Goal: Task Accomplishment & Management: Use online tool/utility

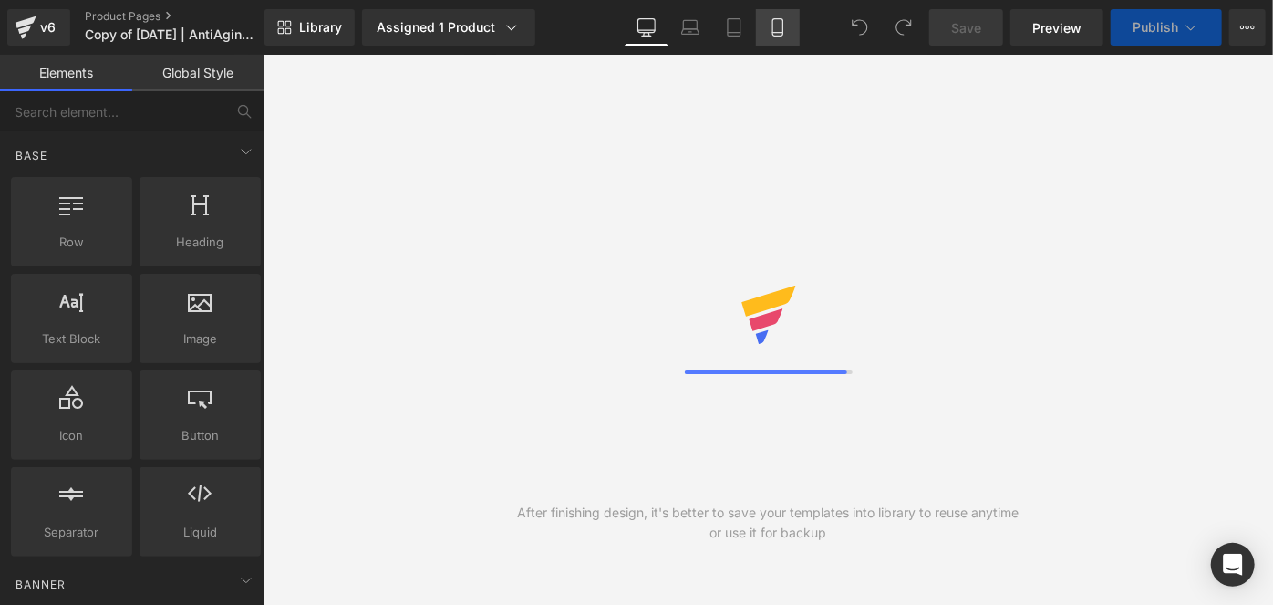
click at [766, 22] on link "Mobile" at bounding box center [778, 27] width 44 height 36
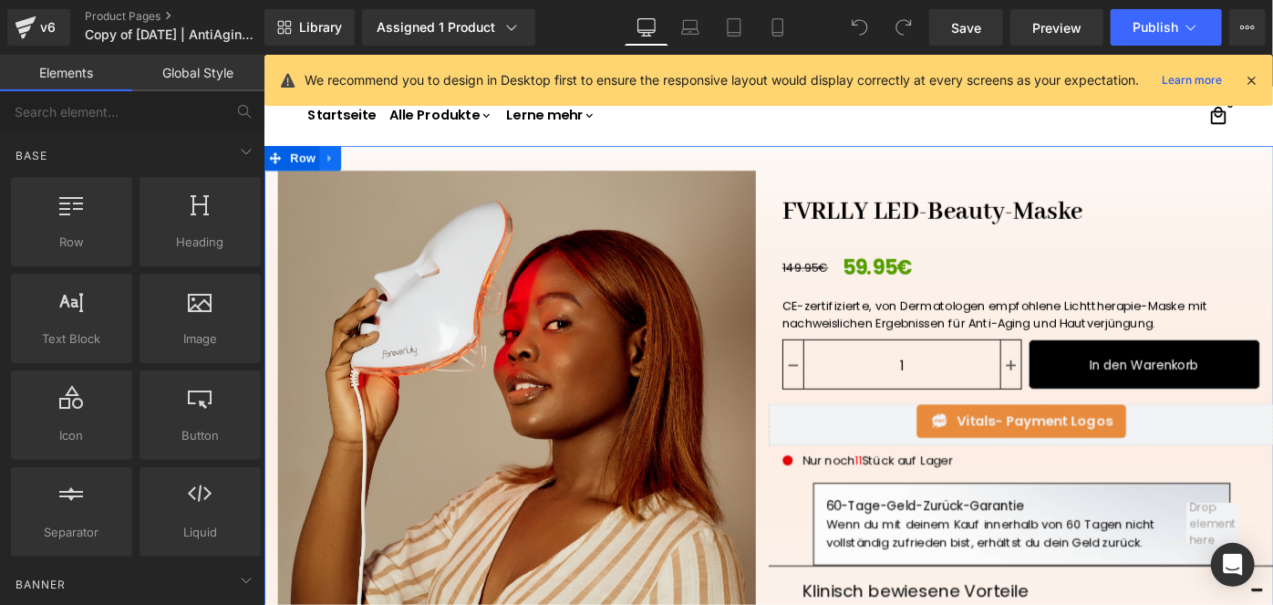
click at [331, 166] on icon at bounding box center [335, 167] width 13 height 14
click at [377, 166] on icon at bounding box center [383, 166] width 13 height 13
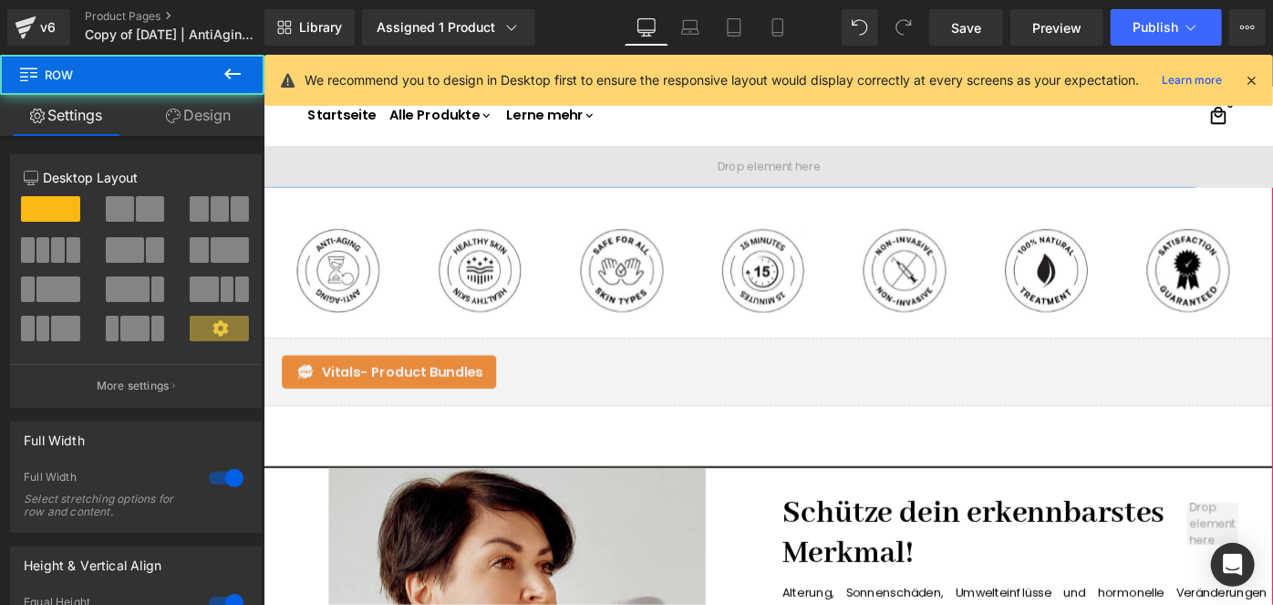
click at [622, 179] on span at bounding box center [815, 176] width 1103 height 46
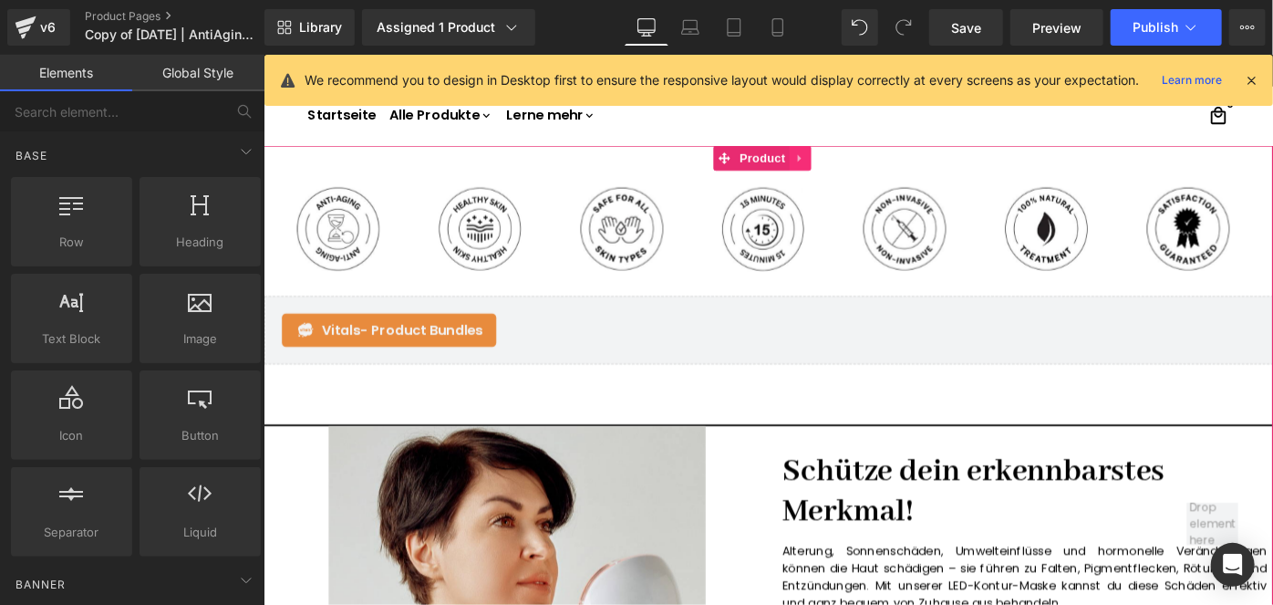
click at [848, 168] on icon at bounding box center [848, 167] width 4 height 8
click at [870, 165] on link at bounding box center [862, 166] width 24 height 27
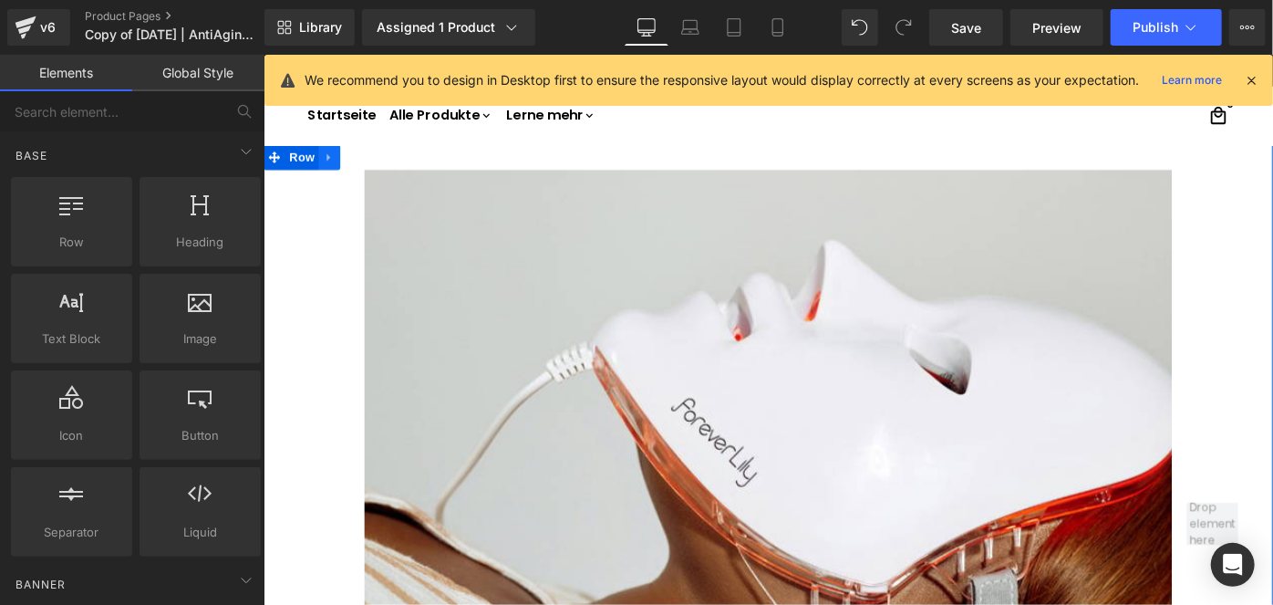
click at [332, 165] on icon at bounding box center [334, 166] width 4 height 8
click at [376, 165] on icon at bounding box center [382, 167] width 13 height 14
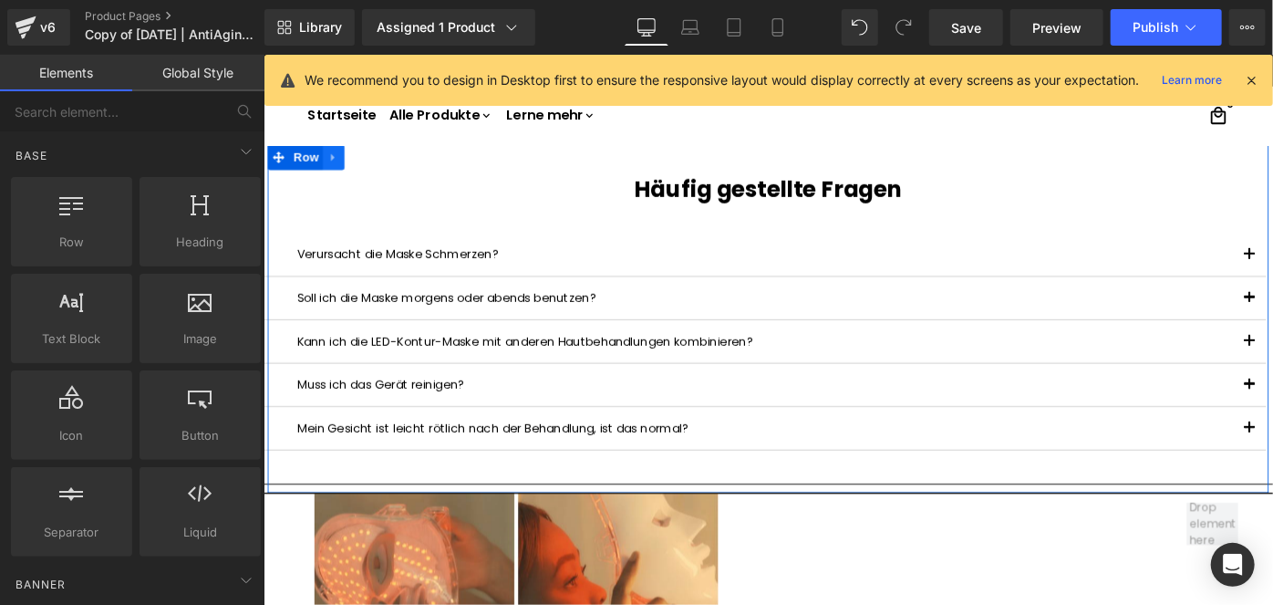
click at [339, 166] on icon at bounding box center [339, 167] width 13 height 14
click at [380, 164] on icon at bounding box center [386, 166] width 13 height 13
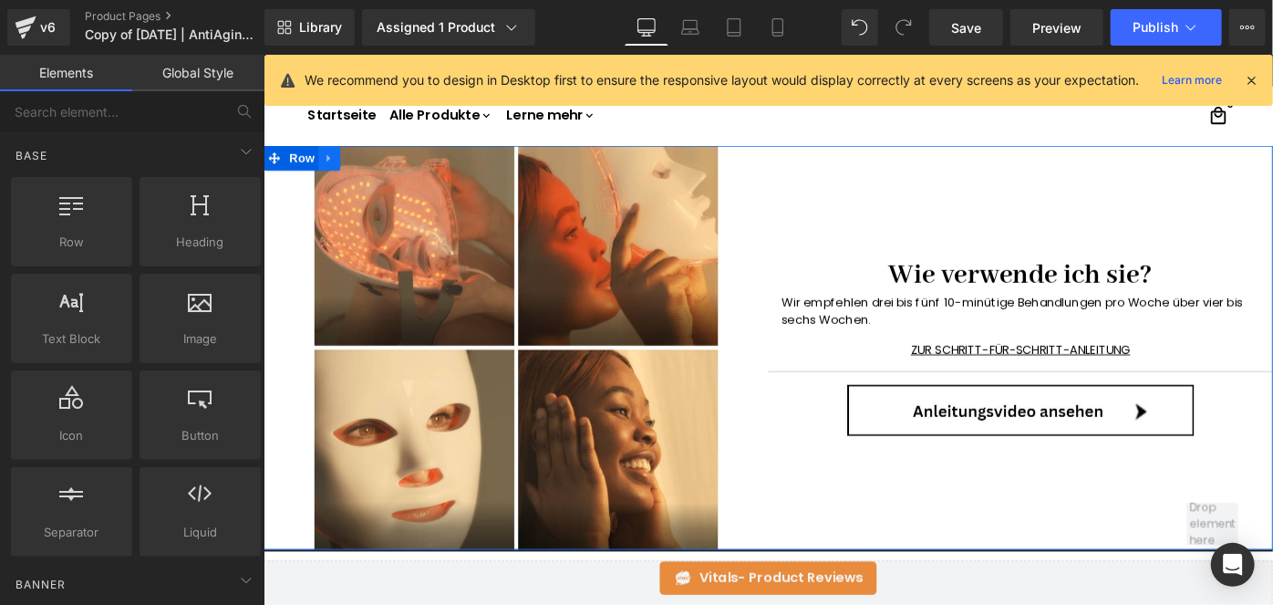
click at [331, 168] on icon at bounding box center [334, 167] width 13 height 14
click at [376, 169] on icon at bounding box center [382, 167] width 13 height 14
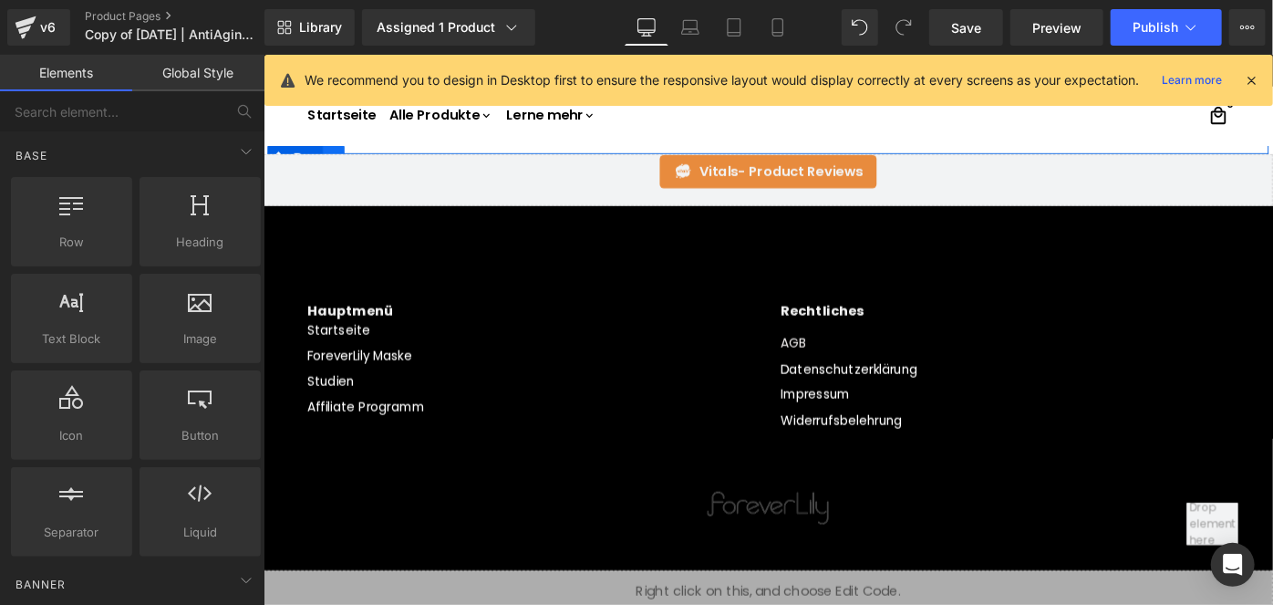
click at [341, 156] on link at bounding box center [339, 165] width 24 height 27
click at [376, 156] on link at bounding box center [387, 165] width 24 height 27
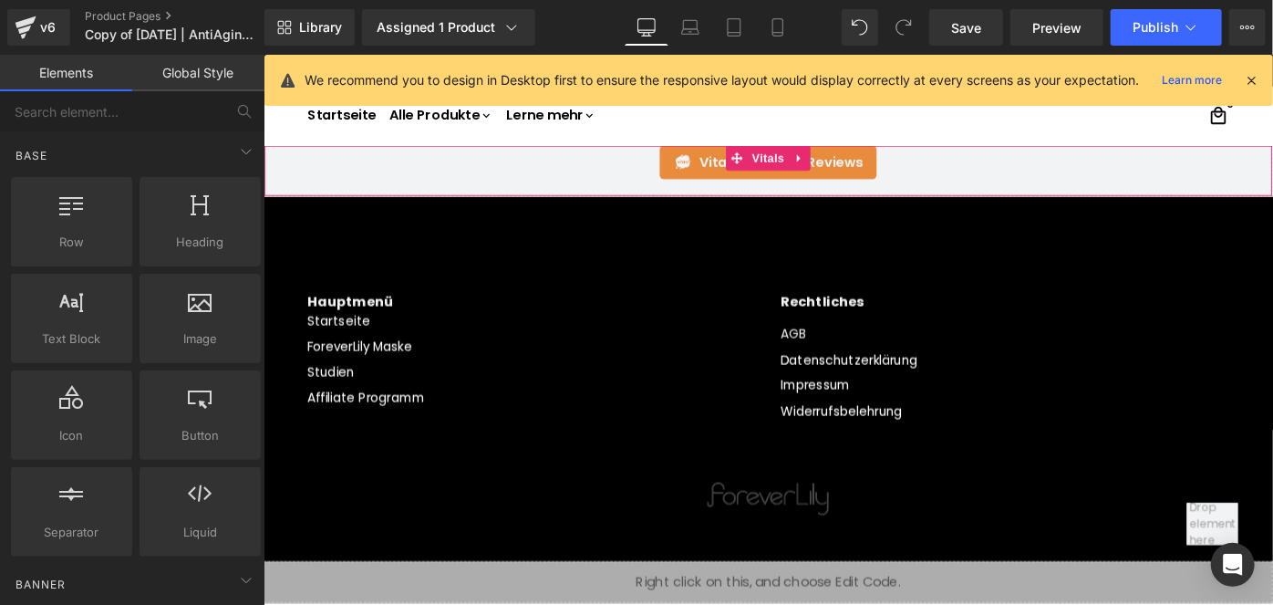
click at [383, 162] on div "Vitals - Product Reviews" at bounding box center [814, 171] width 1065 height 36
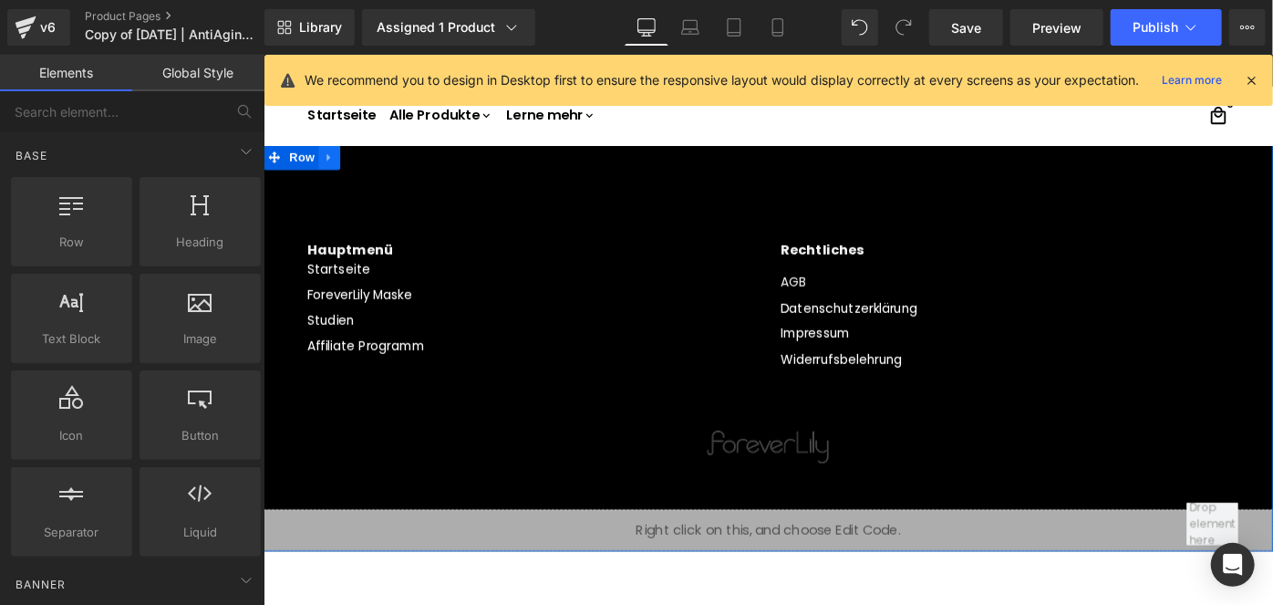
click at [328, 163] on icon at bounding box center [334, 167] width 13 height 14
click at [376, 167] on icon at bounding box center [382, 166] width 13 height 13
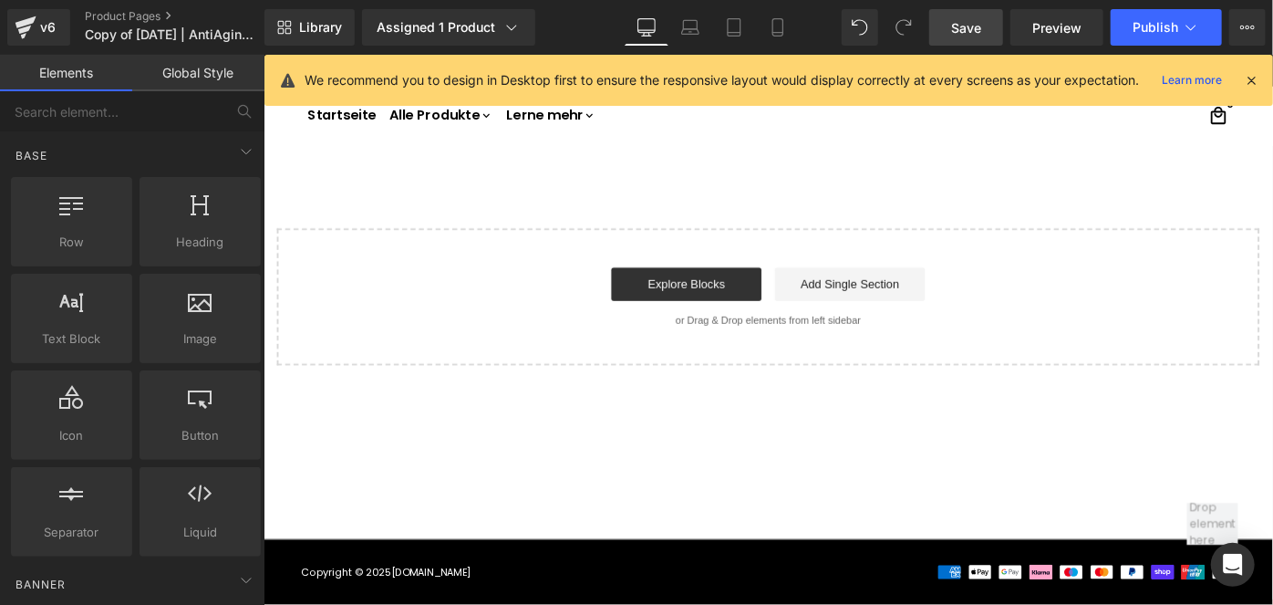
click at [951, 38] on link "Save" at bounding box center [966, 27] width 74 height 36
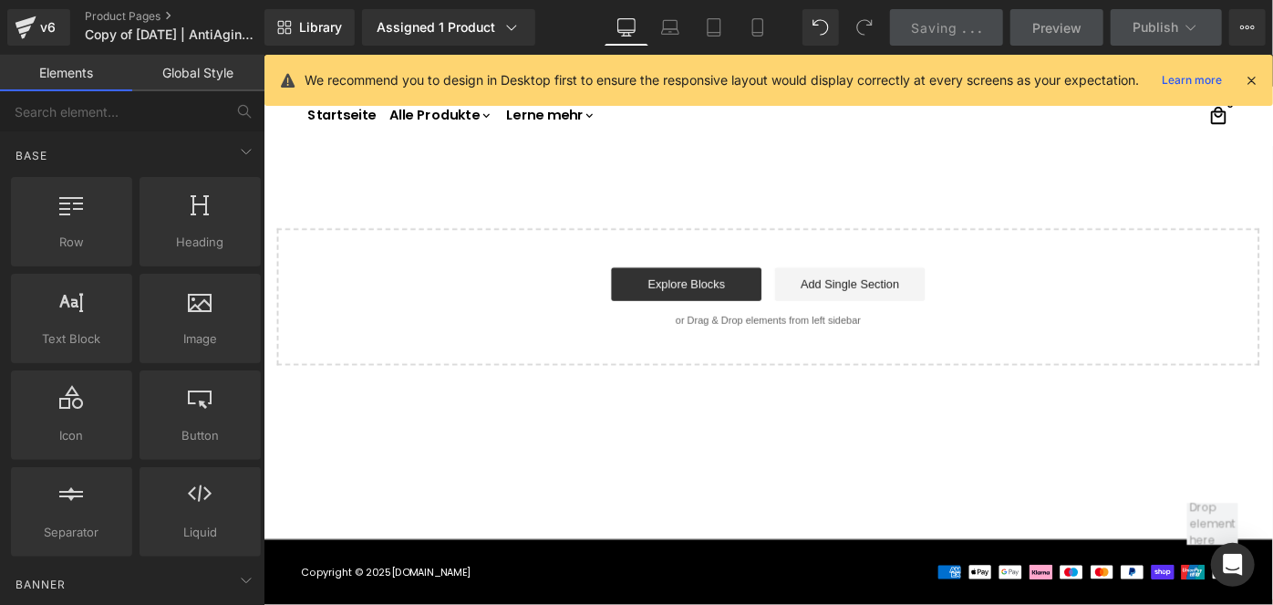
click at [1248, 77] on icon at bounding box center [1251, 80] width 16 height 16
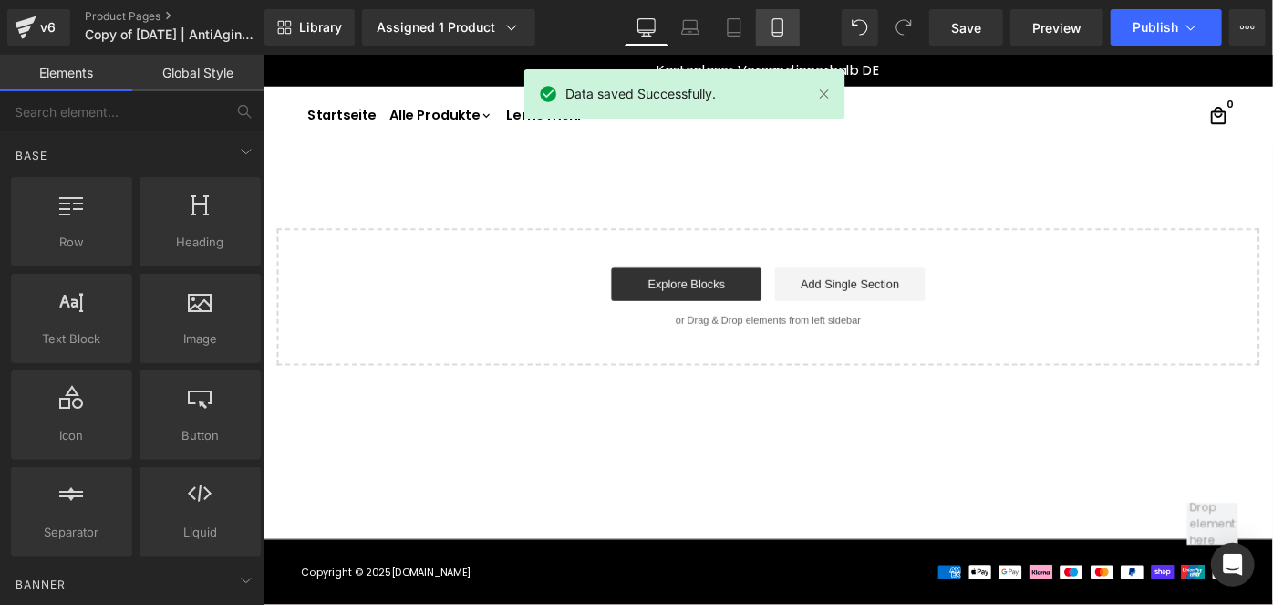
click at [766, 20] on link "Mobile" at bounding box center [778, 27] width 44 height 36
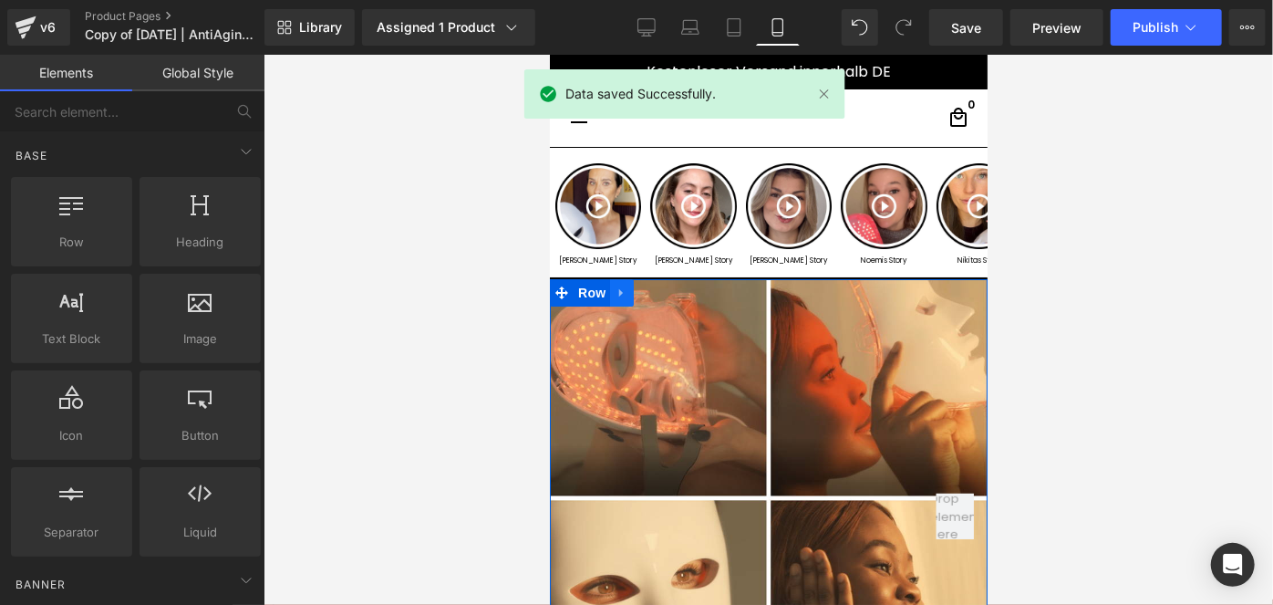
click at [618, 291] on icon at bounding box center [620, 292] width 4 height 8
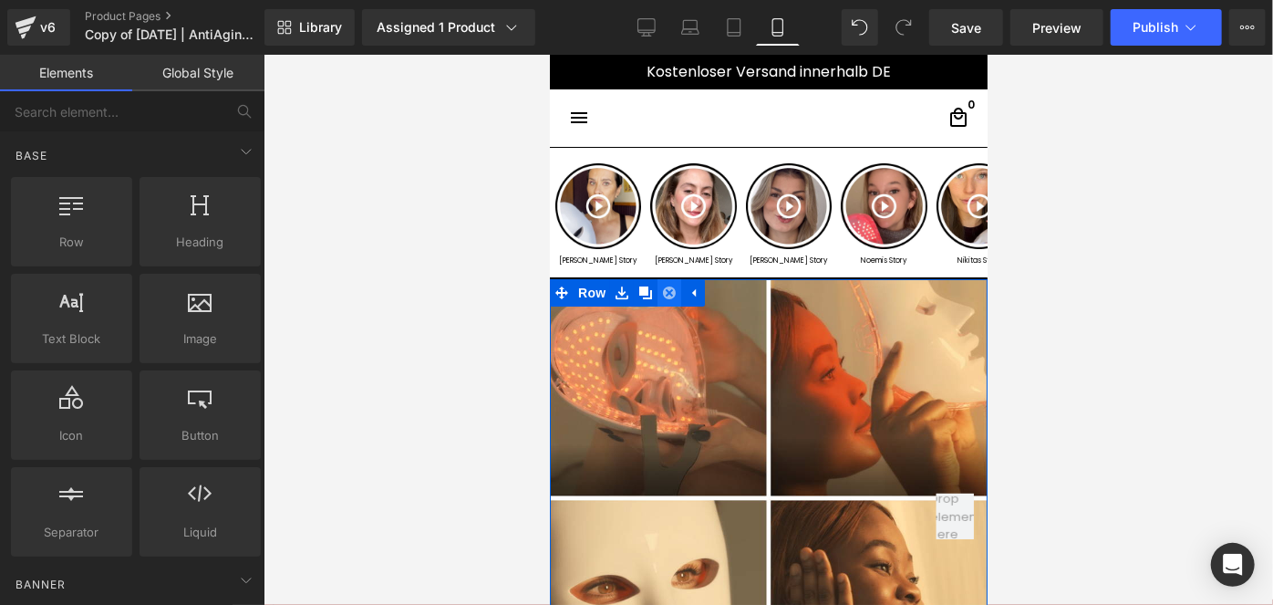
click at [662, 295] on icon at bounding box center [668, 291] width 13 height 13
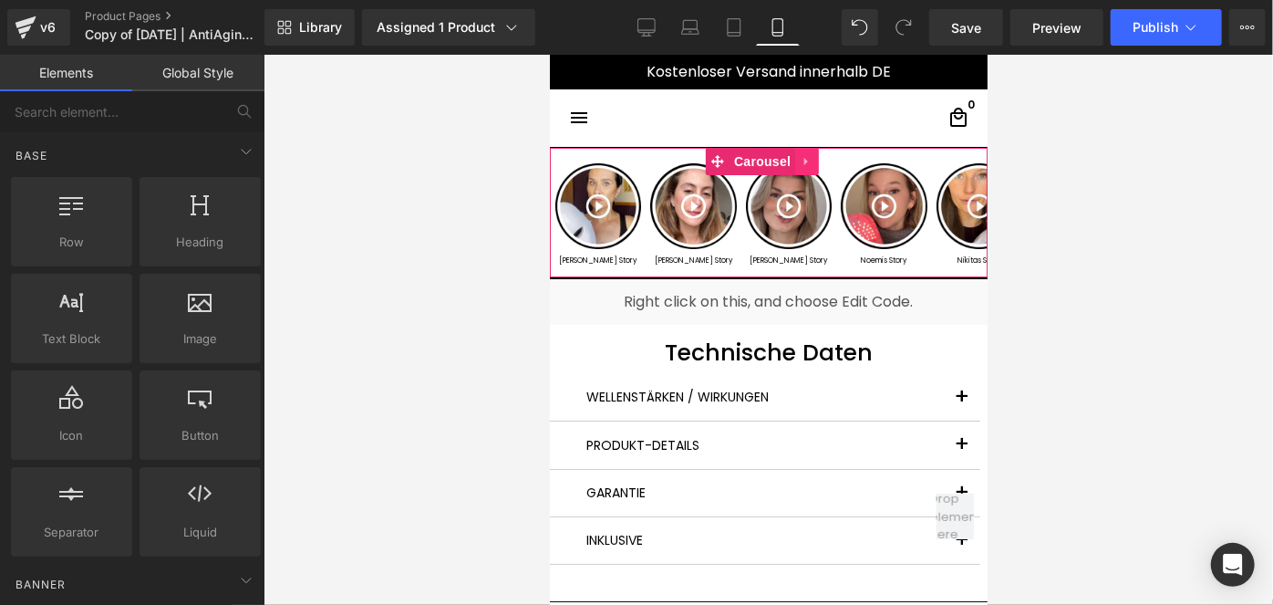
click at [806, 161] on icon at bounding box center [805, 161] width 4 height 8
click at [816, 163] on icon at bounding box center [818, 160] width 13 height 13
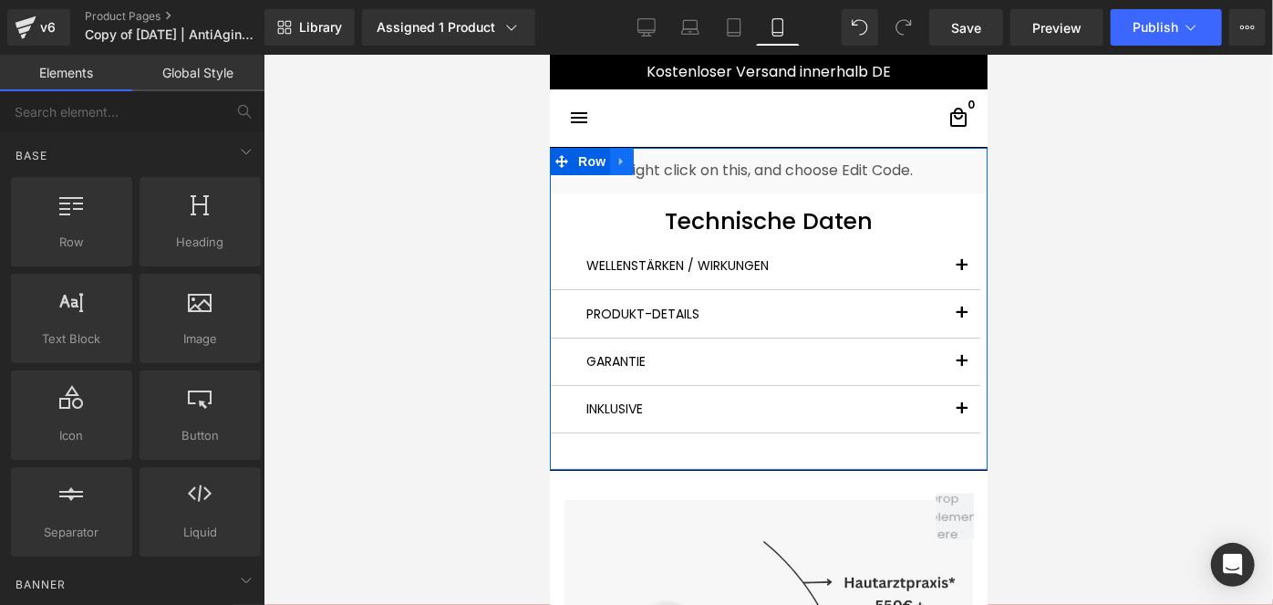
click at [616, 162] on icon at bounding box center [621, 161] width 13 height 14
click at [662, 163] on icon at bounding box center [668, 160] width 13 height 13
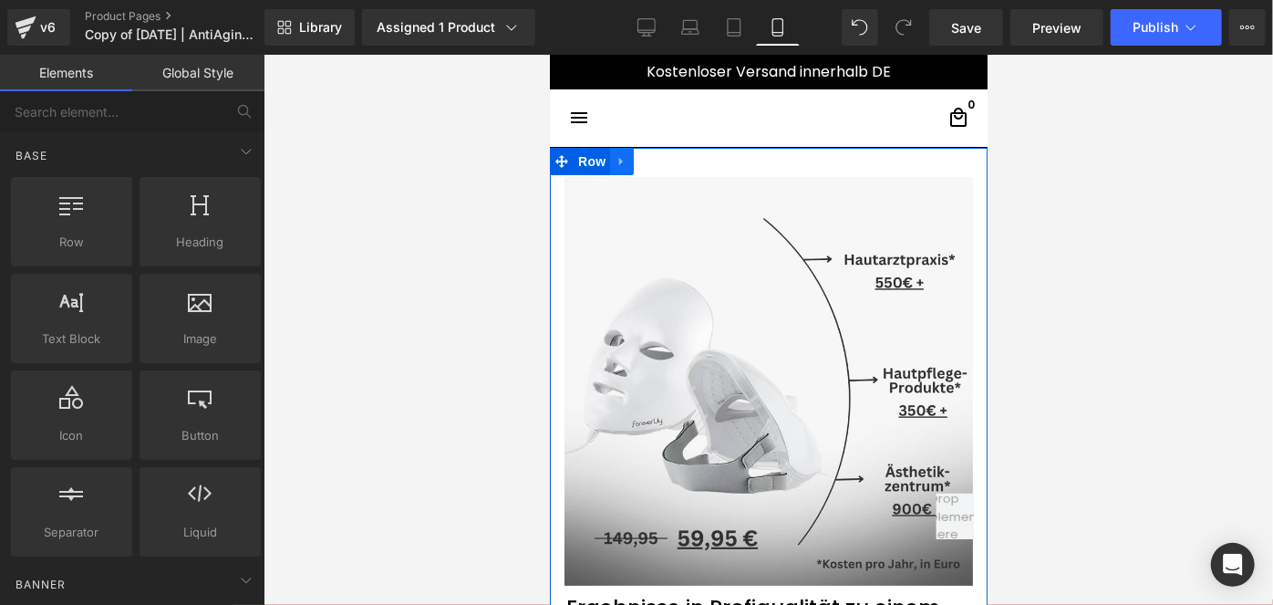
click at [618, 162] on icon at bounding box center [621, 161] width 13 height 14
click at [662, 157] on icon at bounding box center [668, 160] width 13 height 13
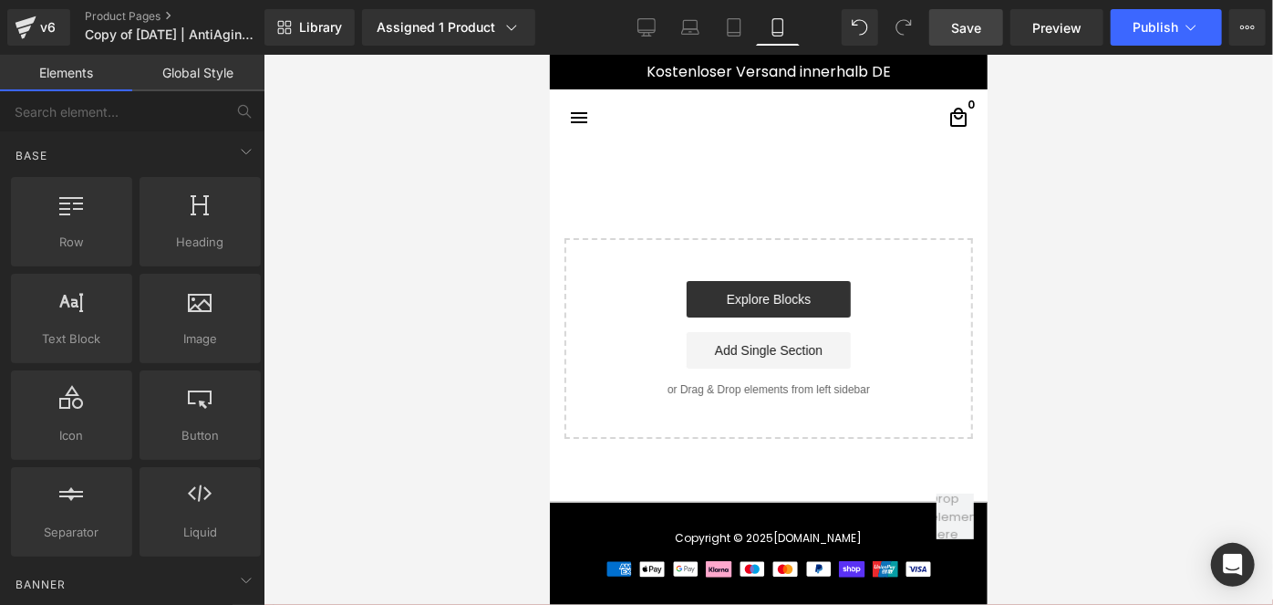
click at [940, 22] on link "Save" at bounding box center [966, 27] width 74 height 36
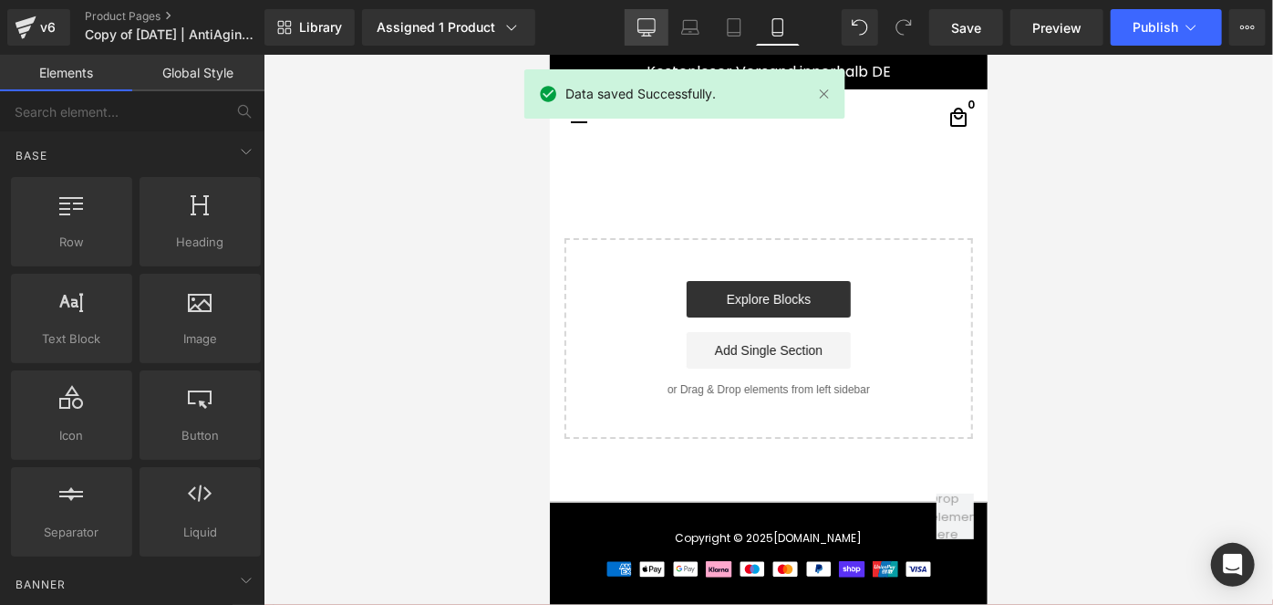
click at [627, 23] on link "Desktop" at bounding box center [647, 27] width 44 height 36
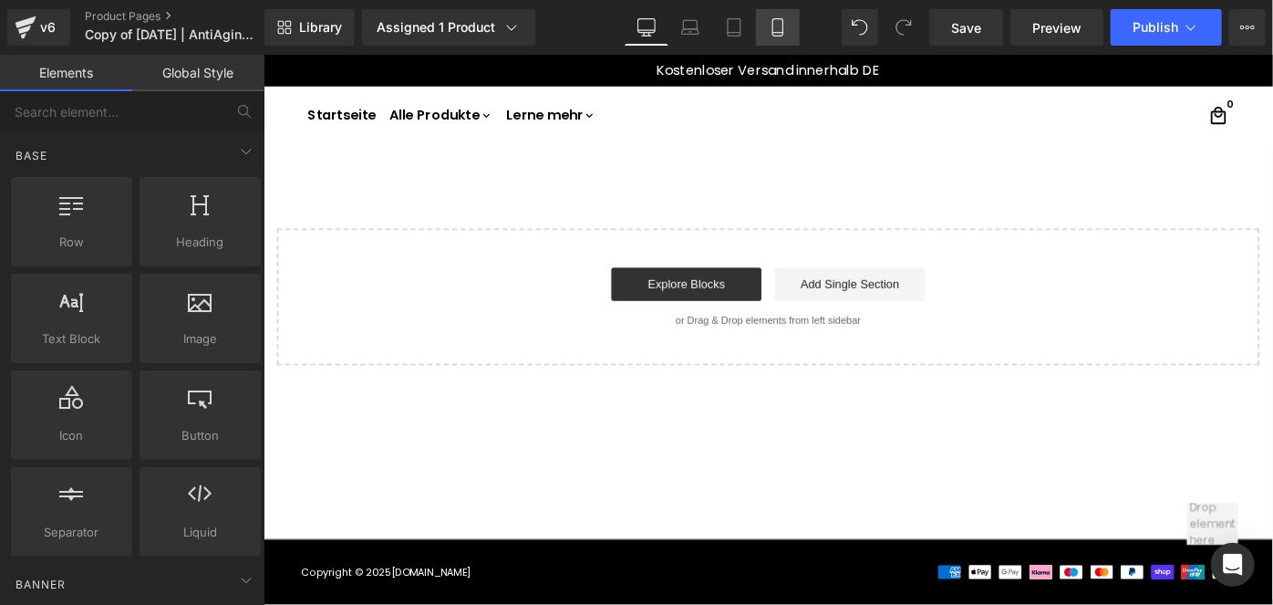
click at [763, 29] on link "Mobile" at bounding box center [778, 27] width 44 height 36
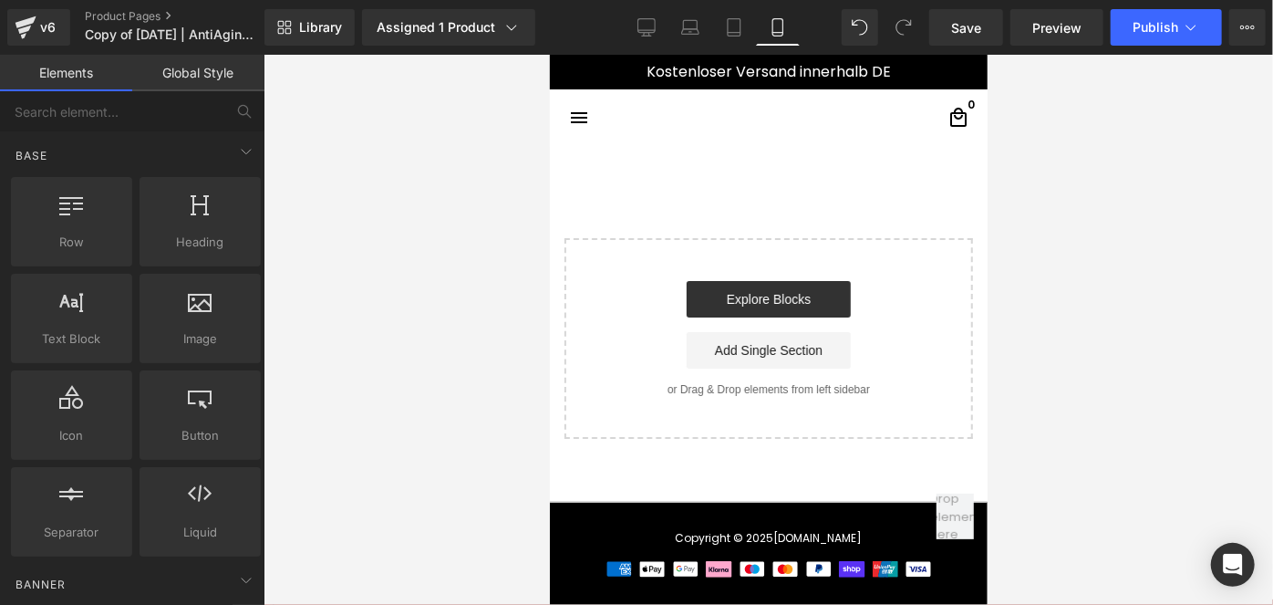
click at [586, 114] on span "menu" at bounding box center [578, 117] width 22 height 22
